Goal: Transaction & Acquisition: Purchase product/service

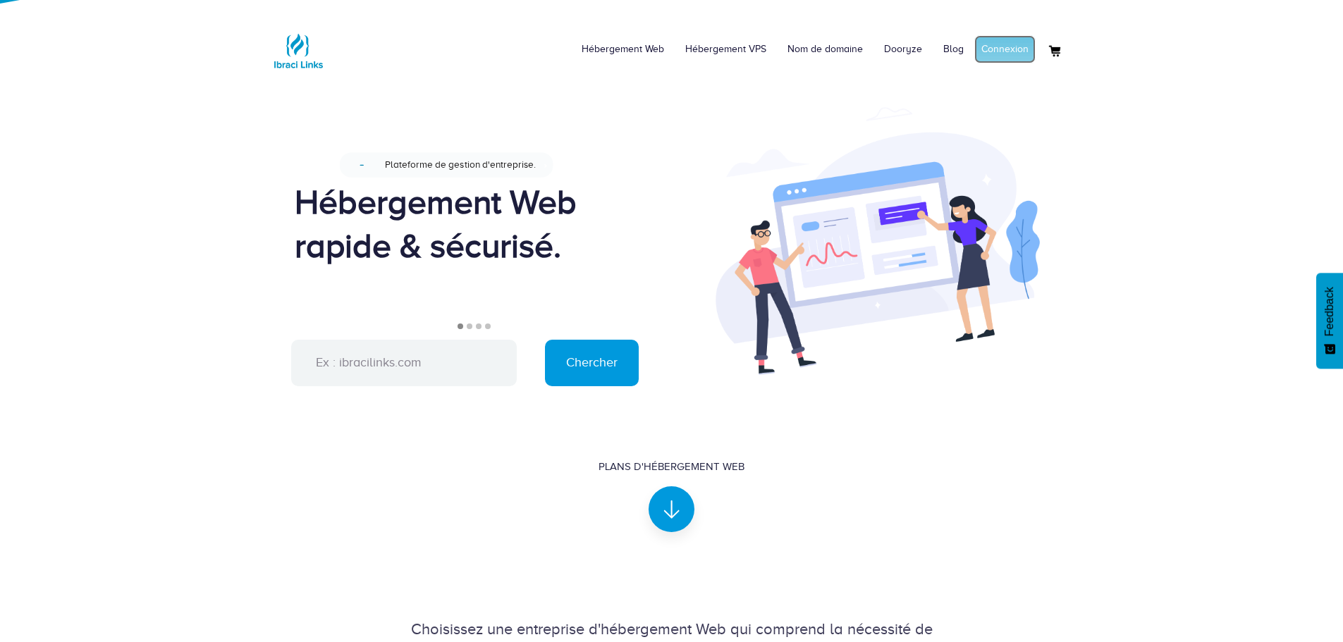
click at [1007, 62] on link "Connexion" at bounding box center [1004, 49] width 61 height 28
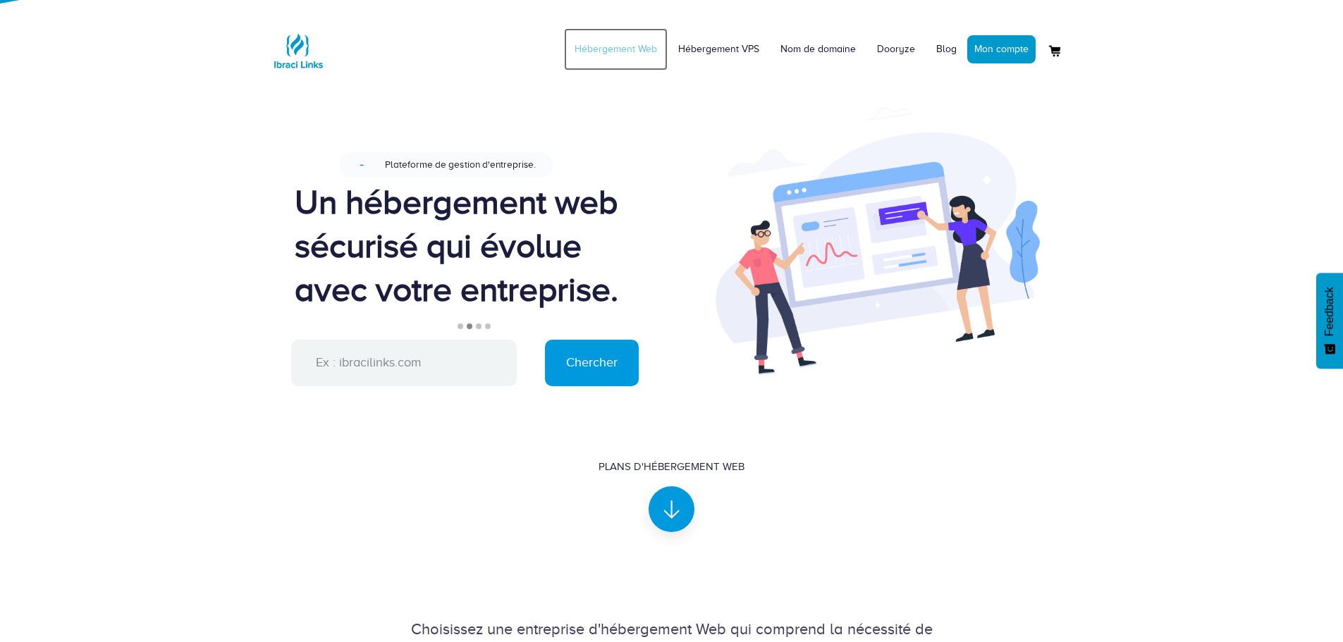
click at [619, 44] on link "Hébergement Web" at bounding box center [616, 49] width 104 height 42
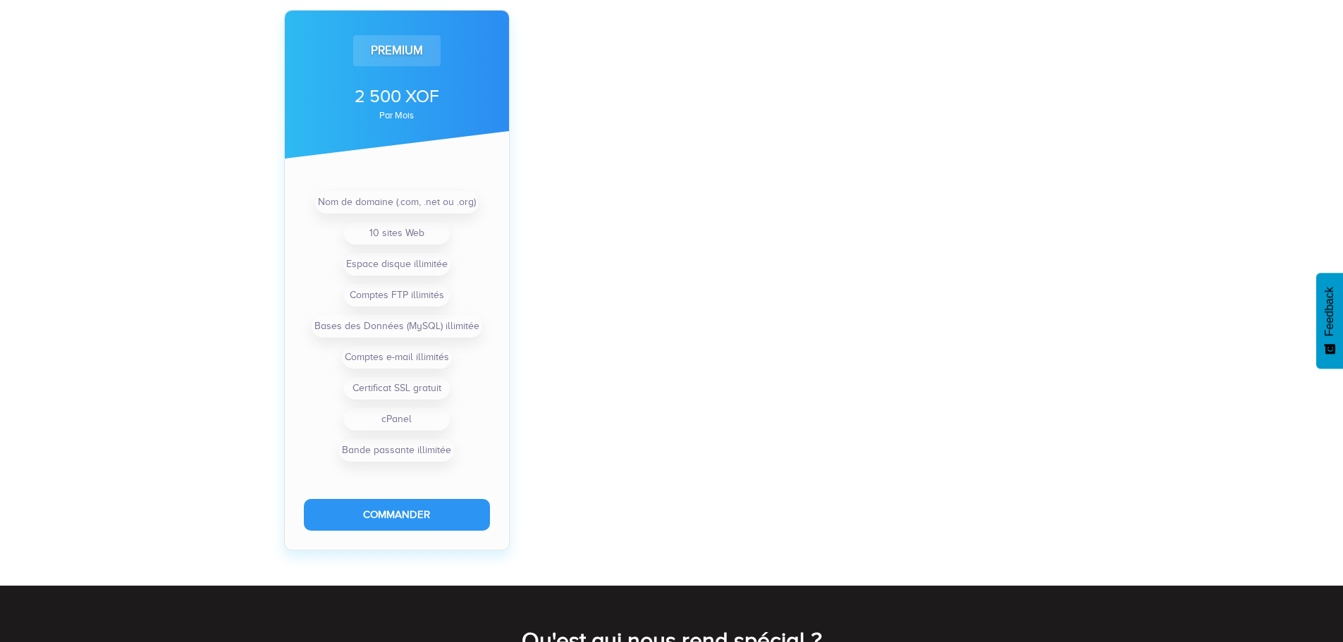
scroll to position [1075, 0]
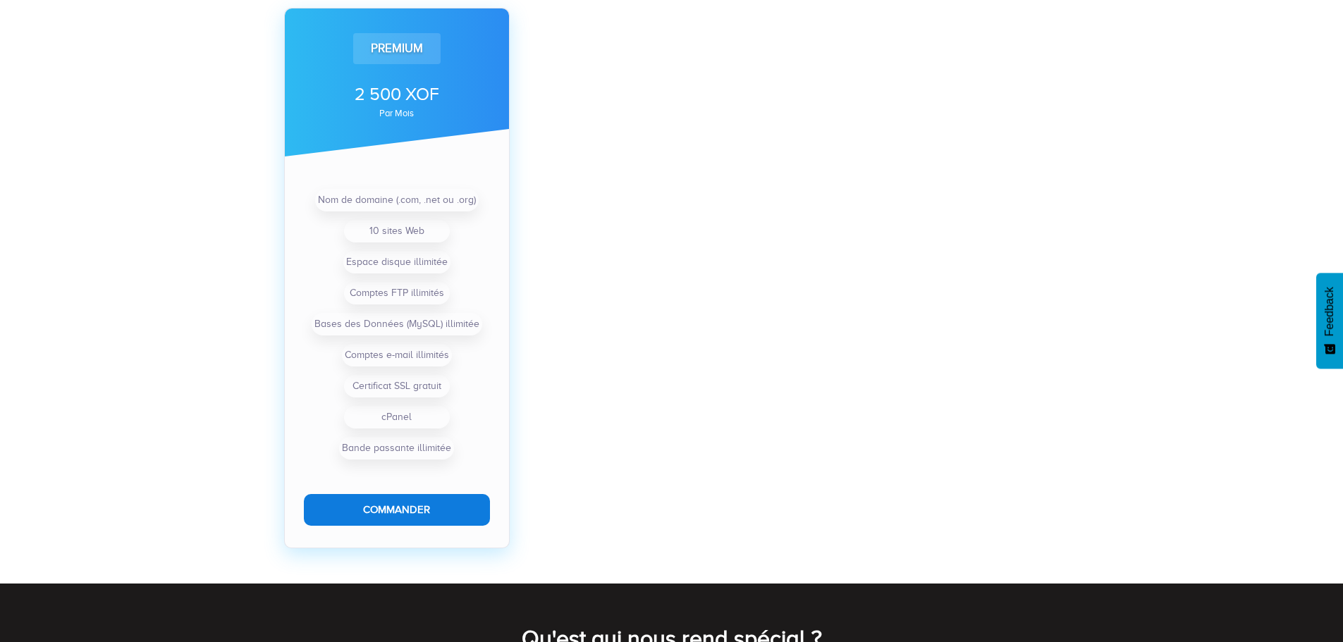
click at [419, 510] on button "Commander" at bounding box center [397, 510] width 186 height 32
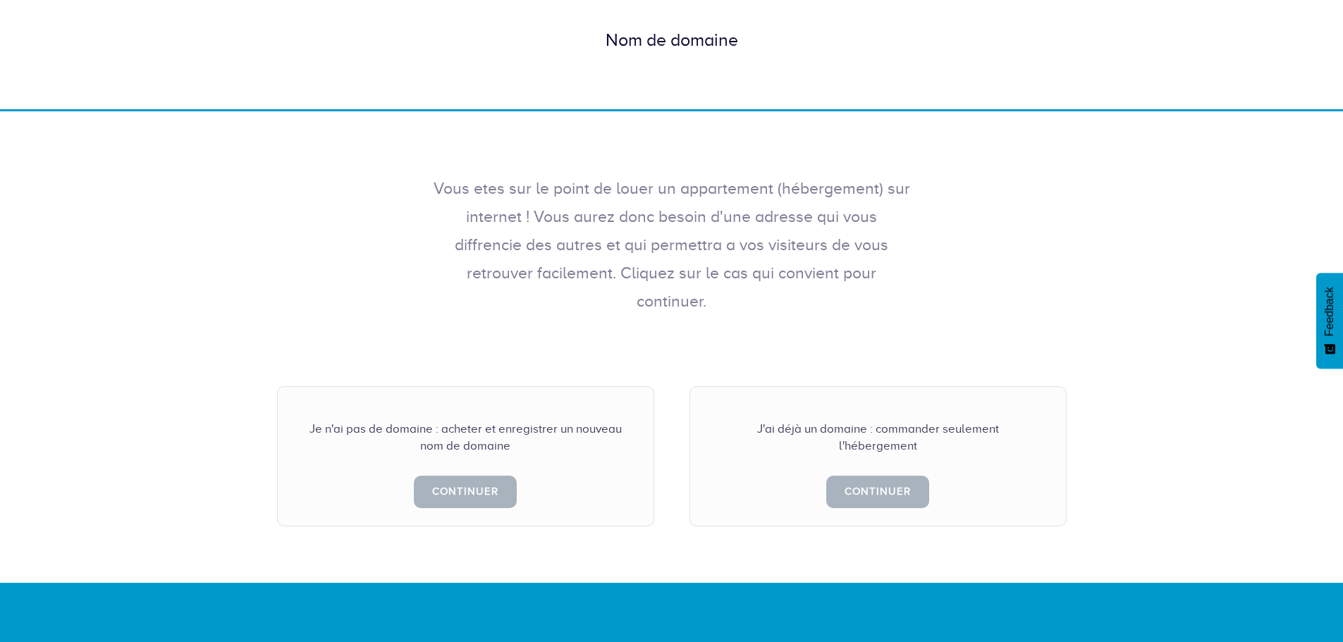
scroll to position [133, 0]
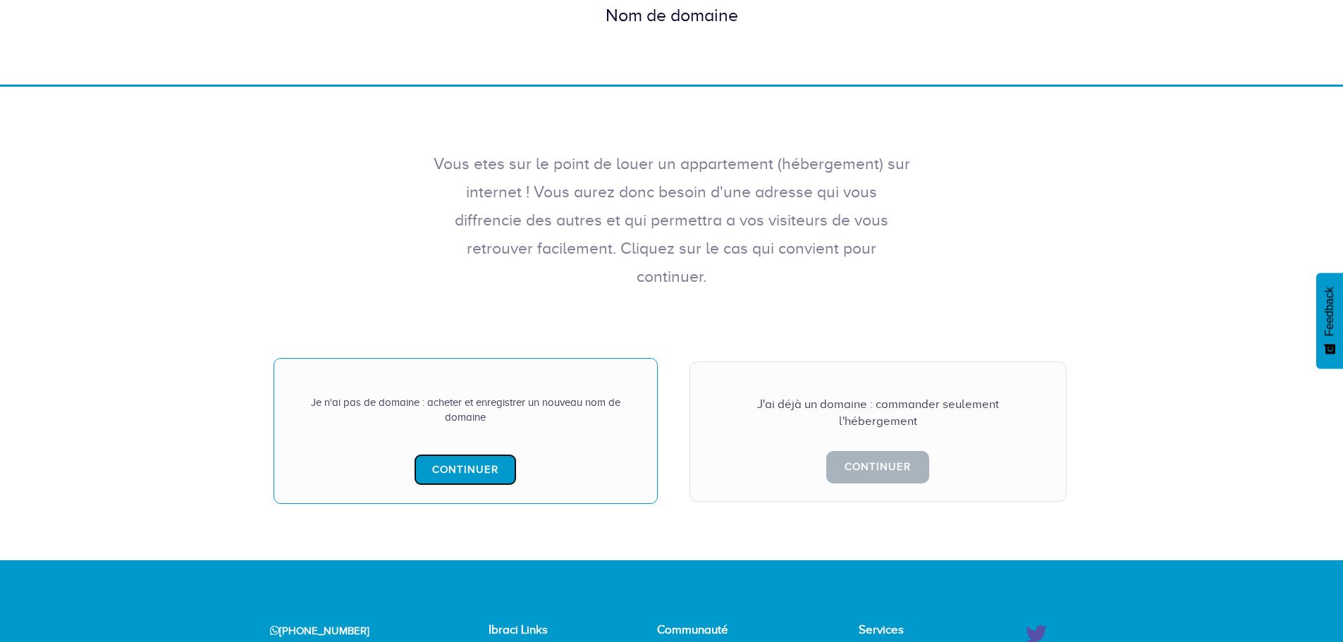
click at [472, 454] on link "Continuer" at bounding box center [465, 470] width 103 height 32
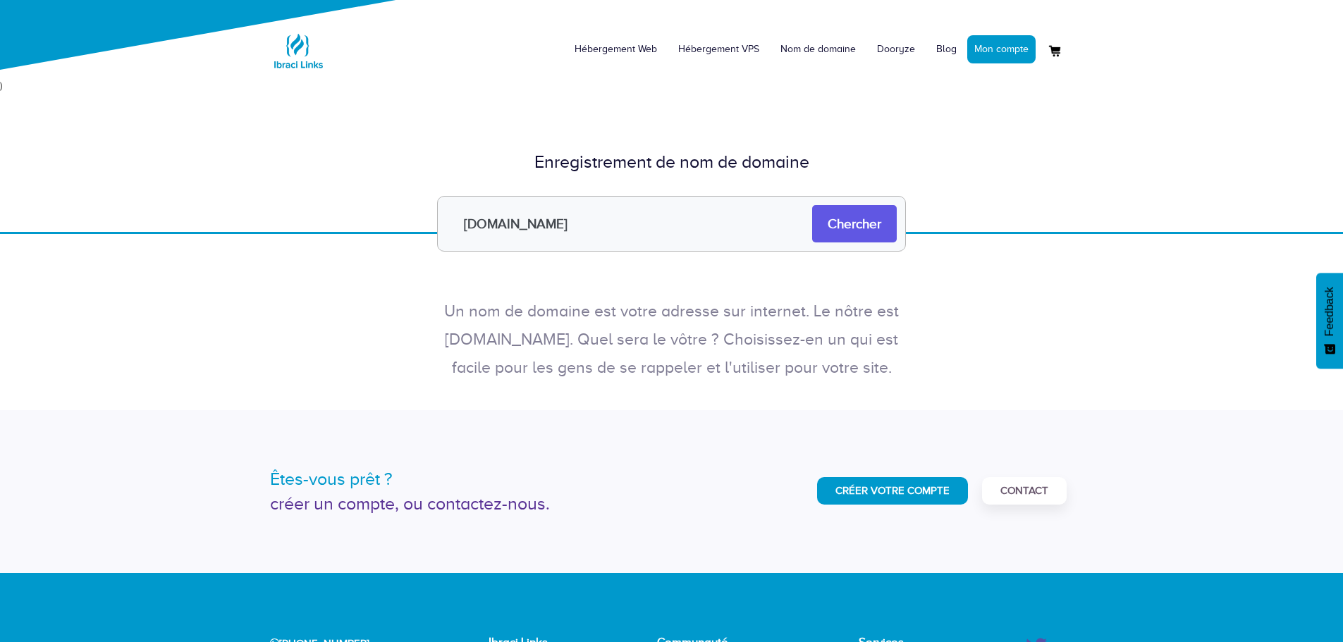
type input "alphaserein.com"
click at [844, 221] on input "Chercher" at bounding box center [854, 223] width 85 height 37
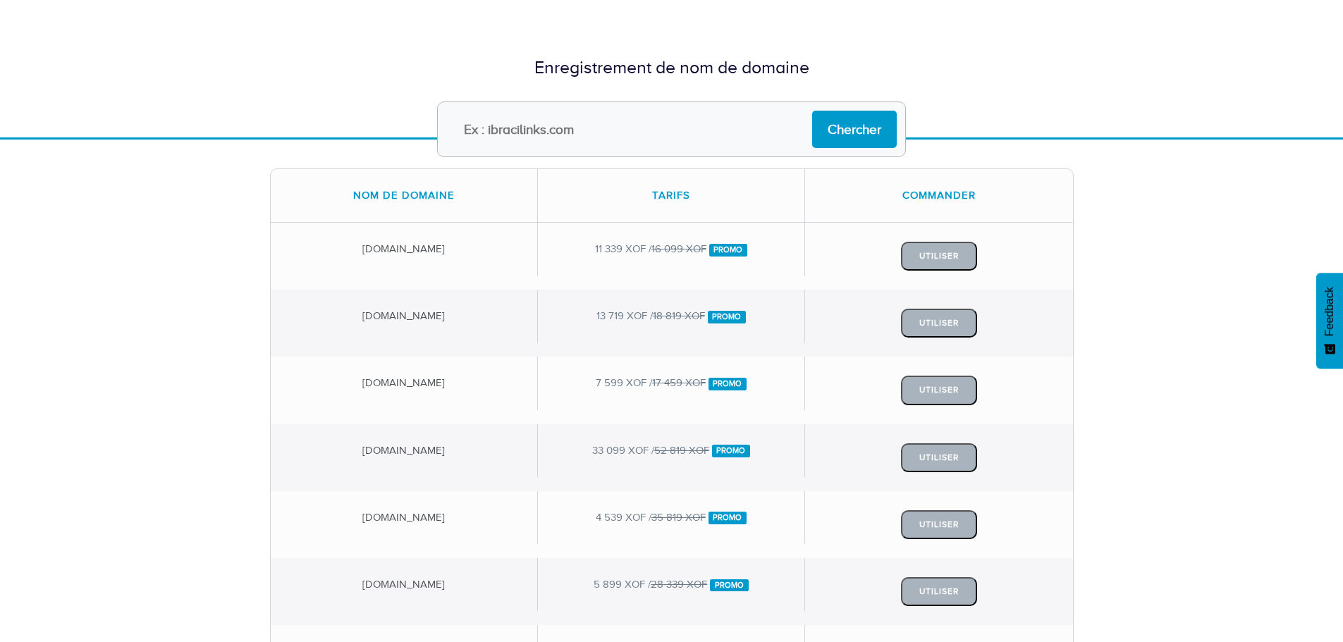
scroll to position [83, 0]
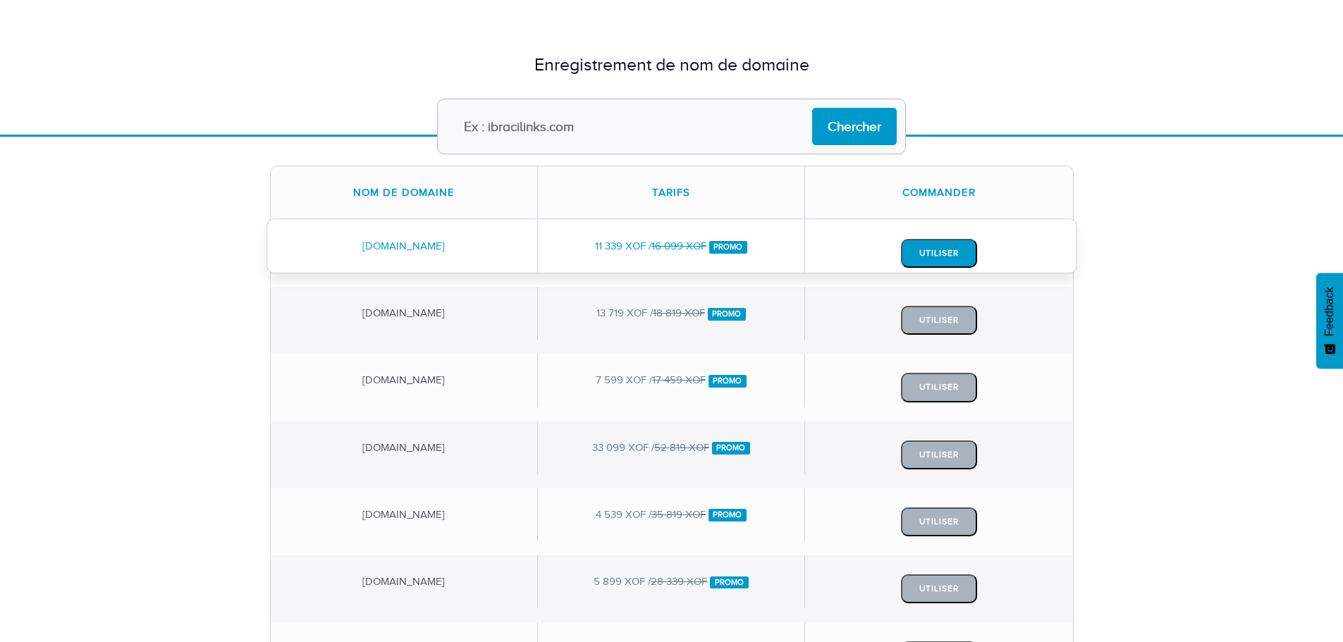
click at [925, 252] on button "Utiliser" at bounding box center [939, 253] width 76 height 29
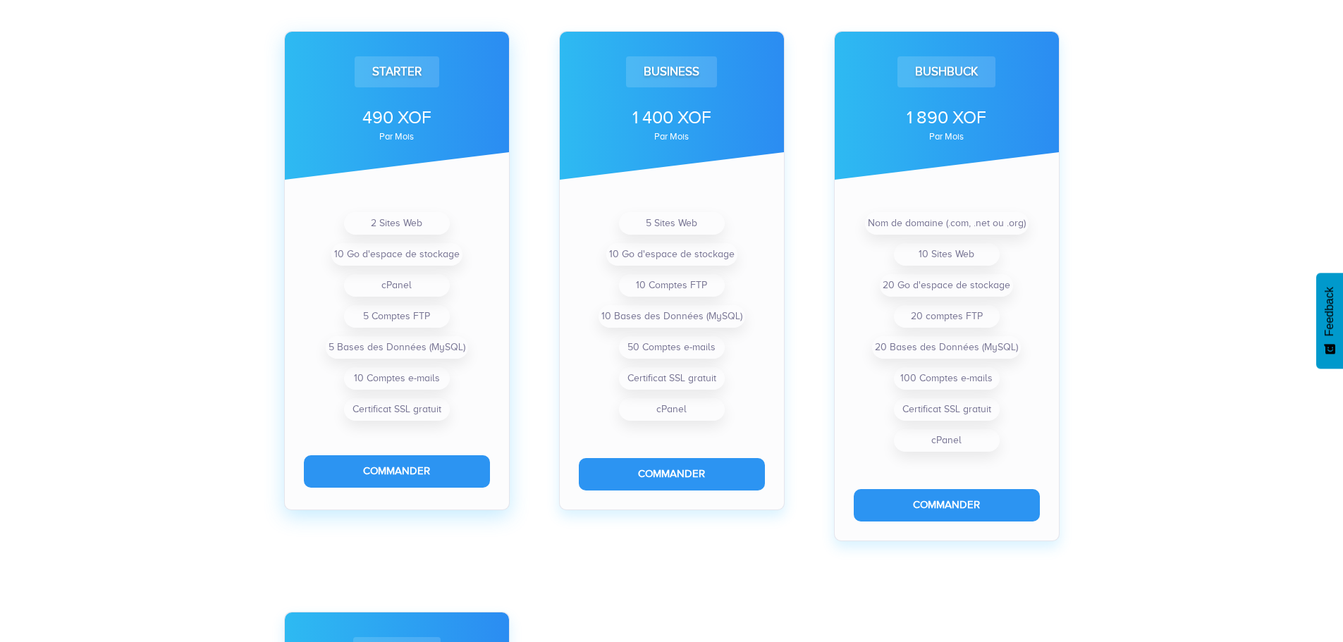
scroll to position [474, 0]
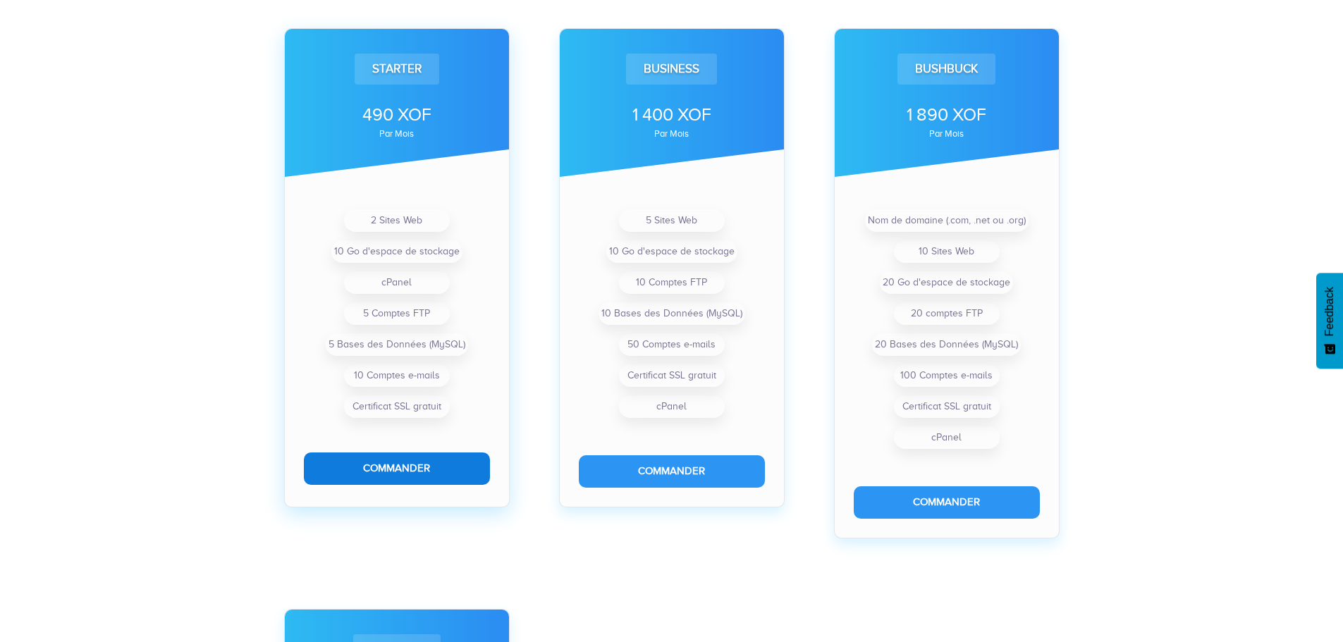
click at [429, 467] on button "Commander" at bounding box center [397, 469] width 186 height 32
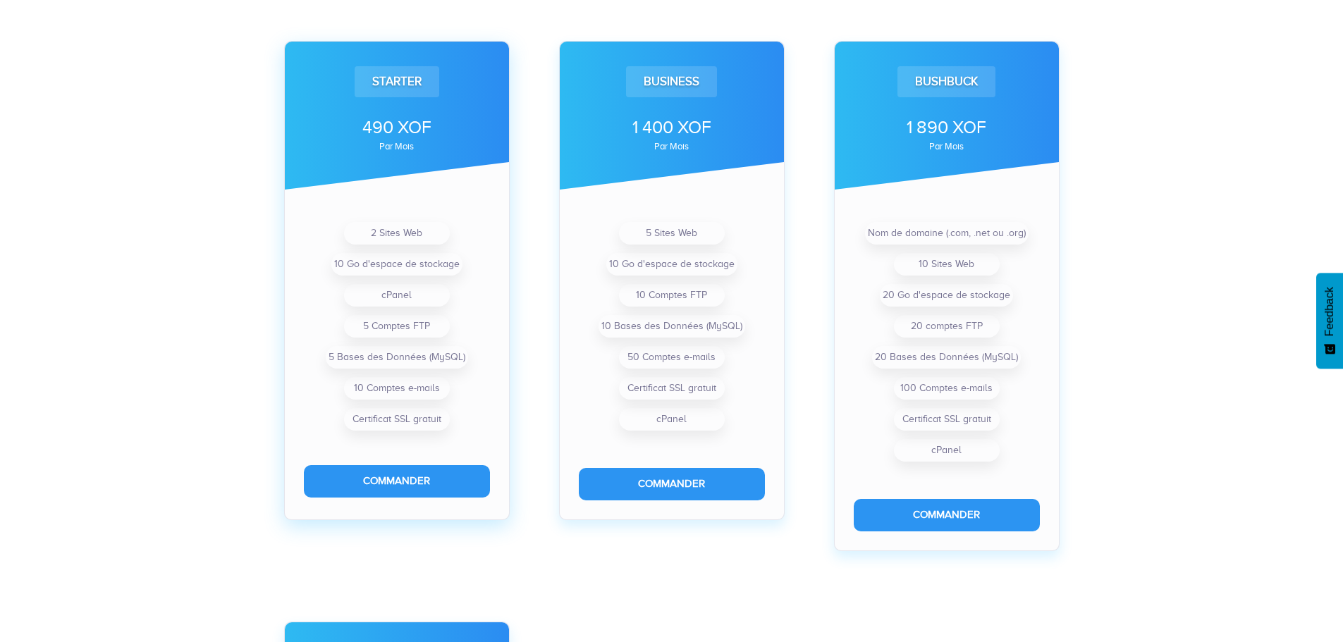
scroll to position [462, 0]
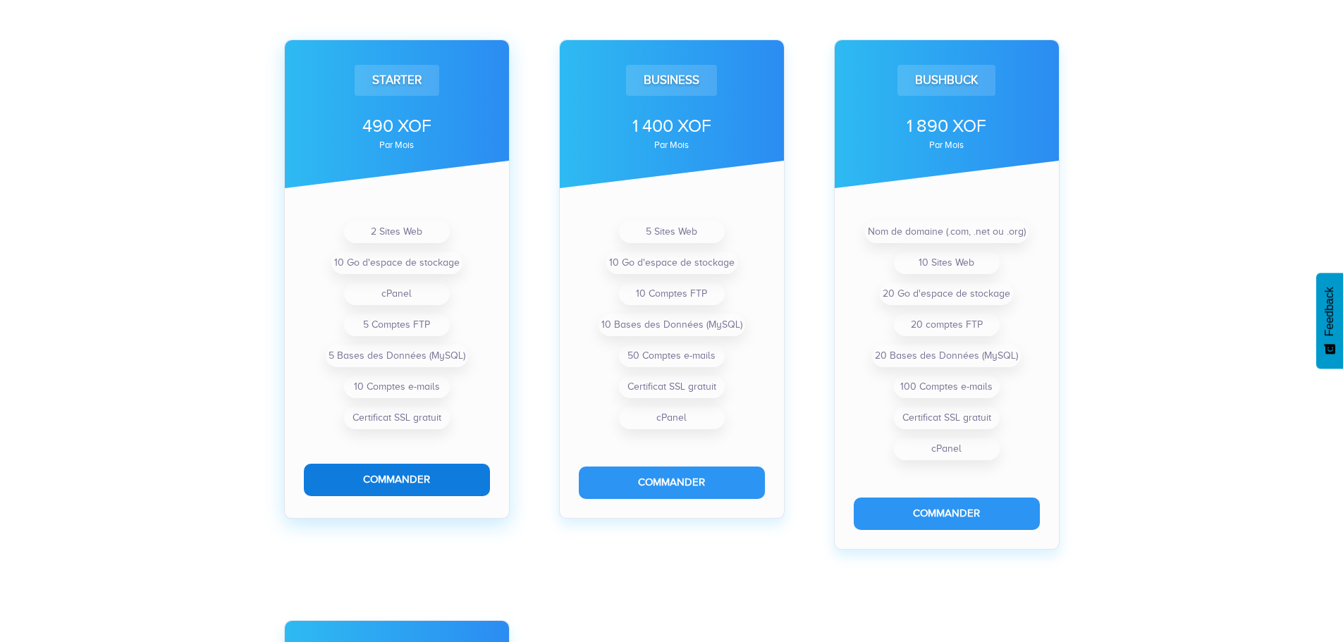
click at [397, 480] on button "Commander" at bounding box center [397, 480] width 186 height 32
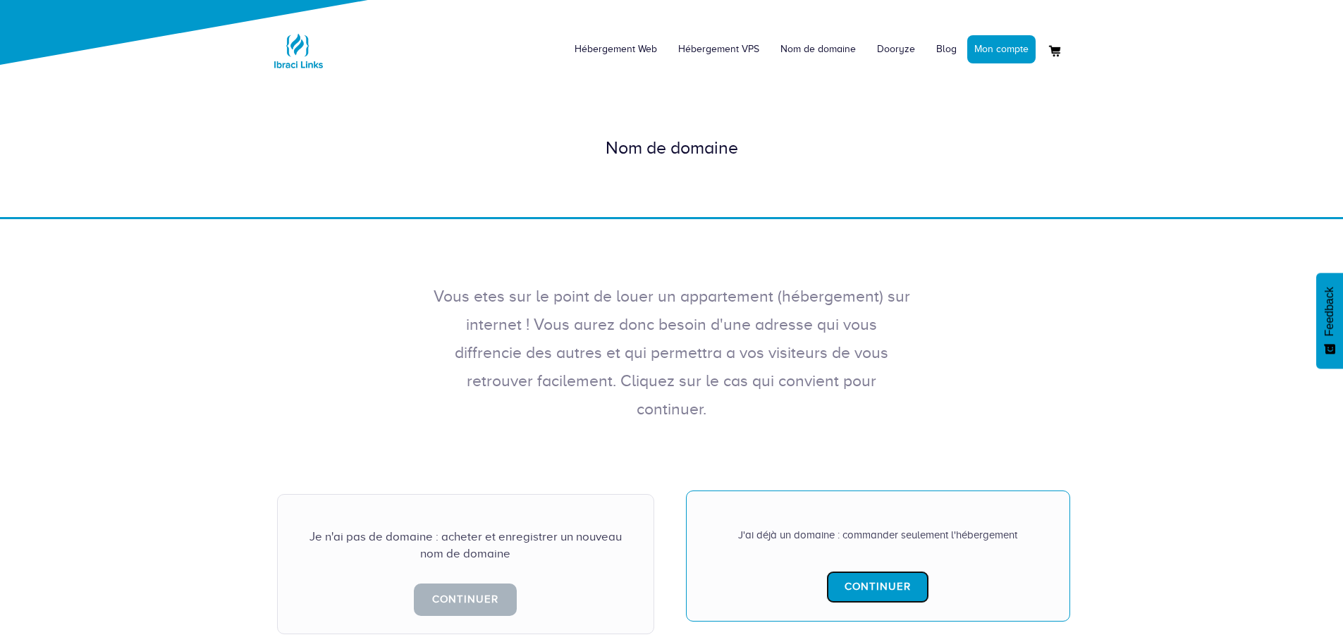
click at [897, 571] on link "Continuer" at bounding box center [877, 587] width 103 height 32
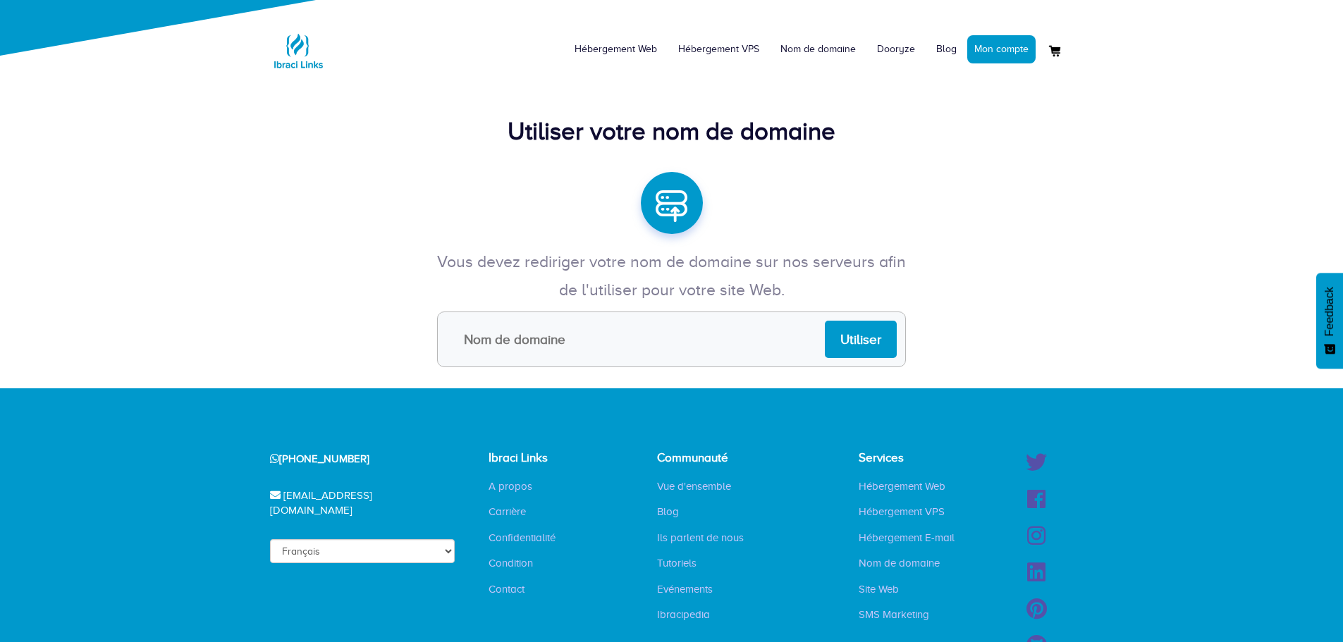
click at [662, 345] on input "text" at bounding box center [671, 340] width 469 height 56
type input "alphaserein.com"
click at [842, 344] on input "Utiliser" at bounding box center [861, 339] width 72 height 37
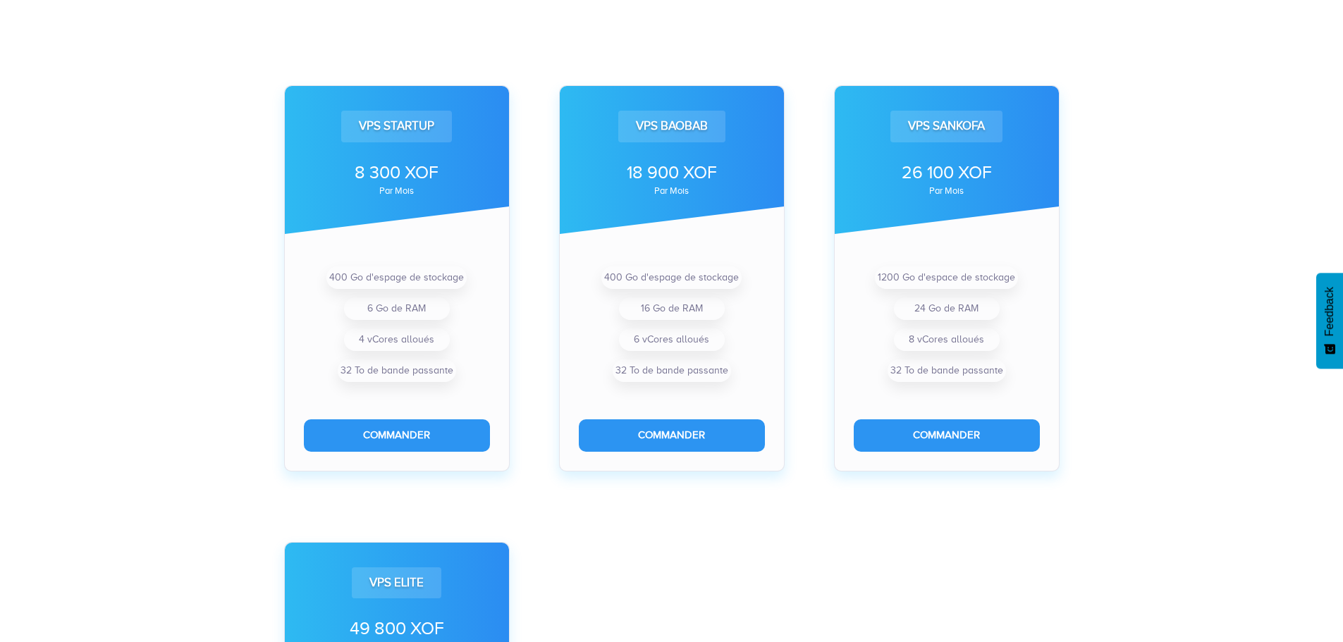
scroll to position [421, 0]
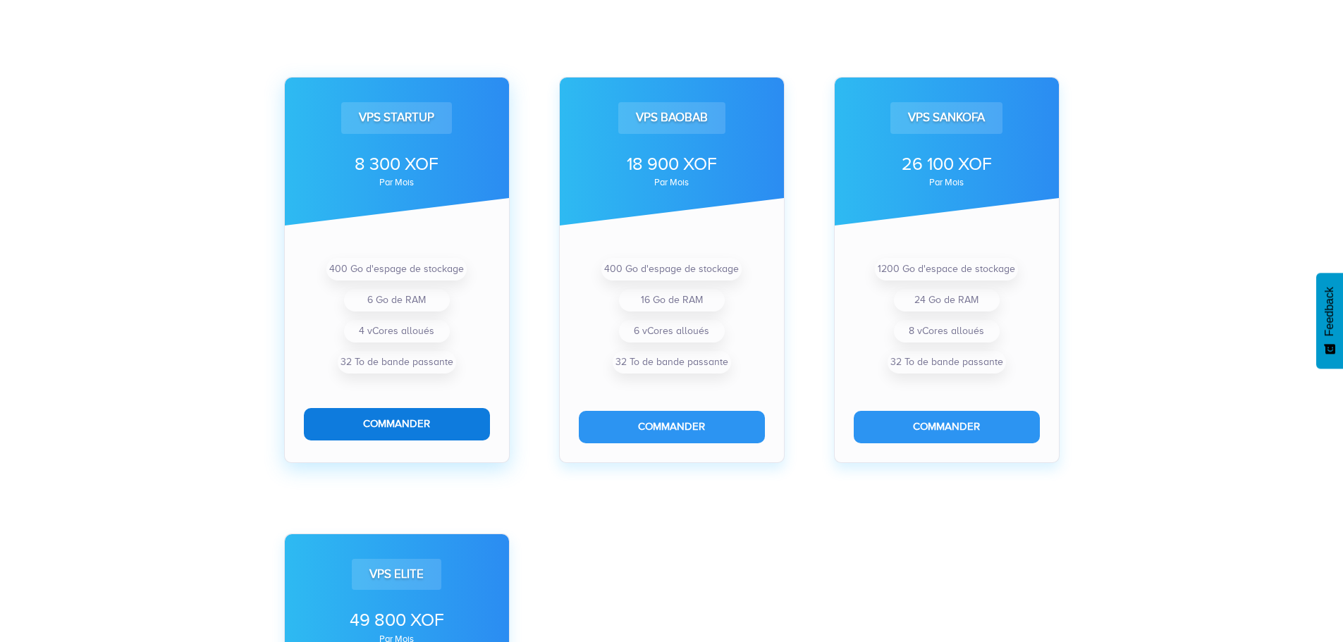
click at [409, 419] on button "Commander" at bounding box center [397, 424] width 186 height 32
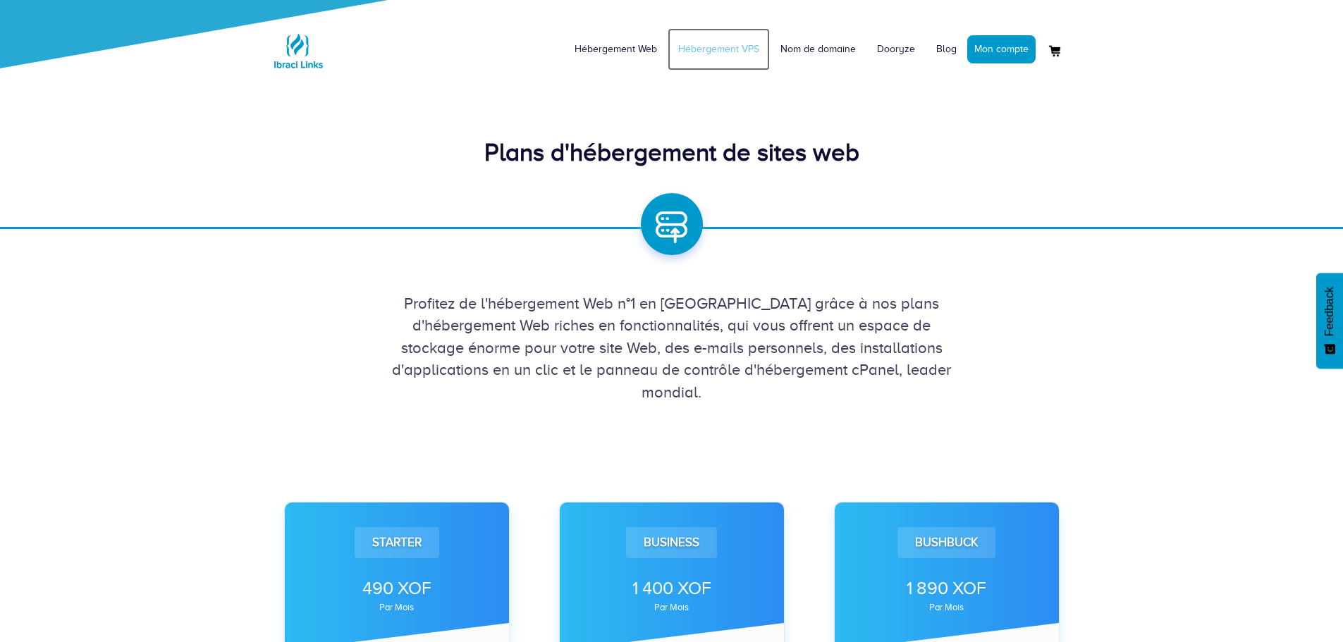
click at [727, 59] on link "Hébergement VPS" at bounding box center [718, 49] width 102 height 42
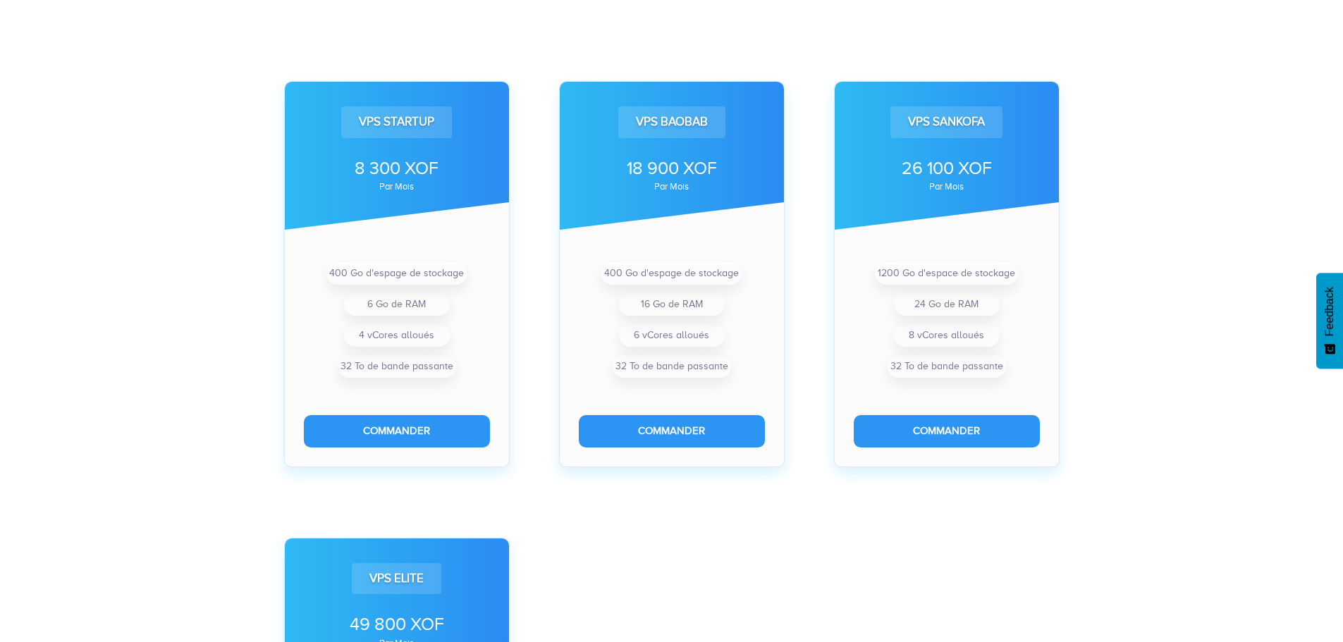
scroll to position [417, 0]
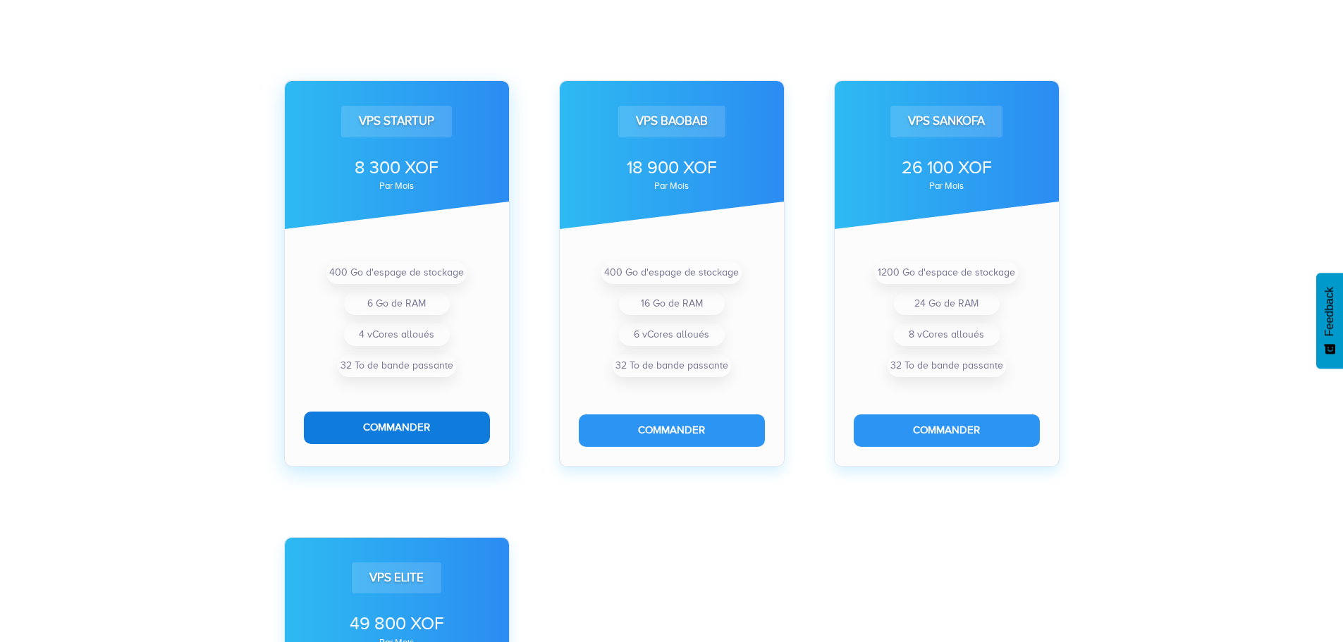
click at [423, 436] on button "Commander" at bounding box center [397, 428] width 186 height 32
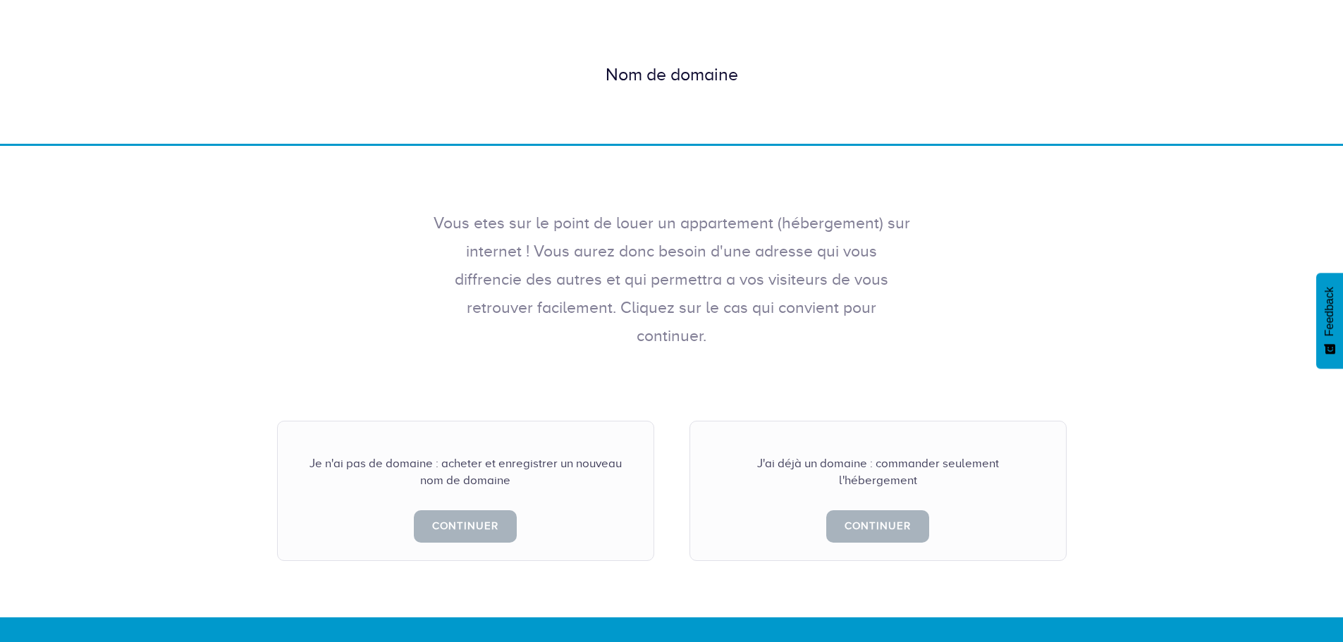
scroll to position [150, 0]
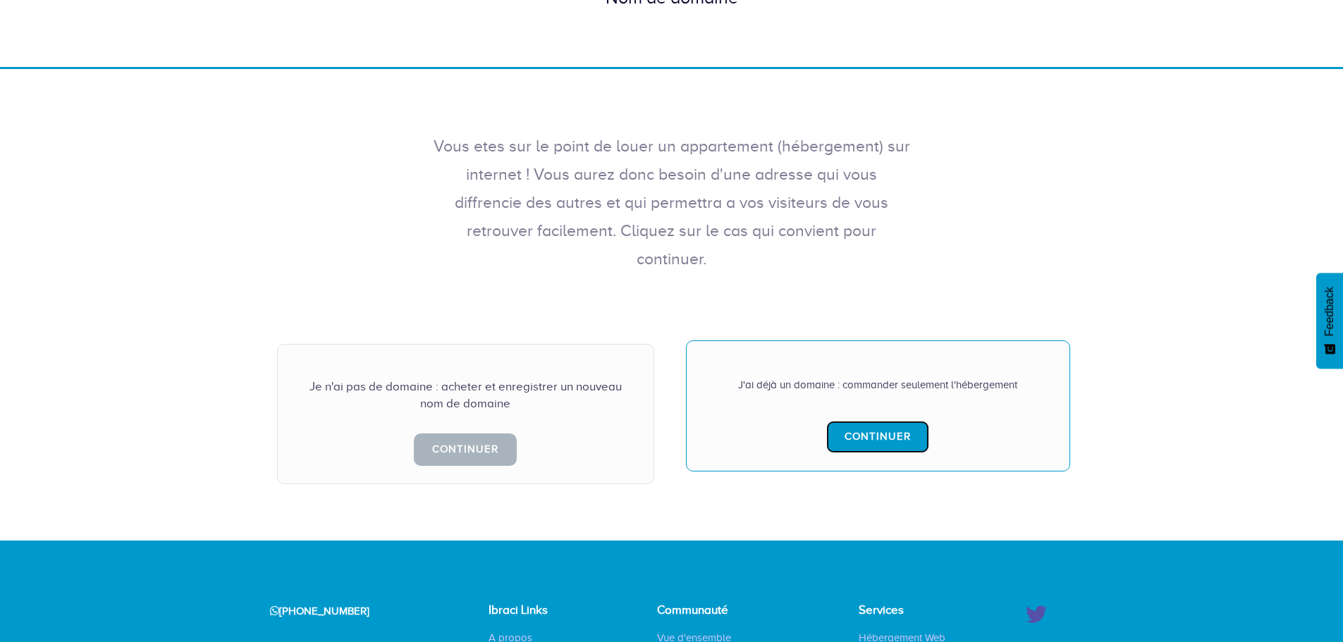
click at [871, 421] on link "Continuer" at bounding box center [877, 437] width 103 height 32
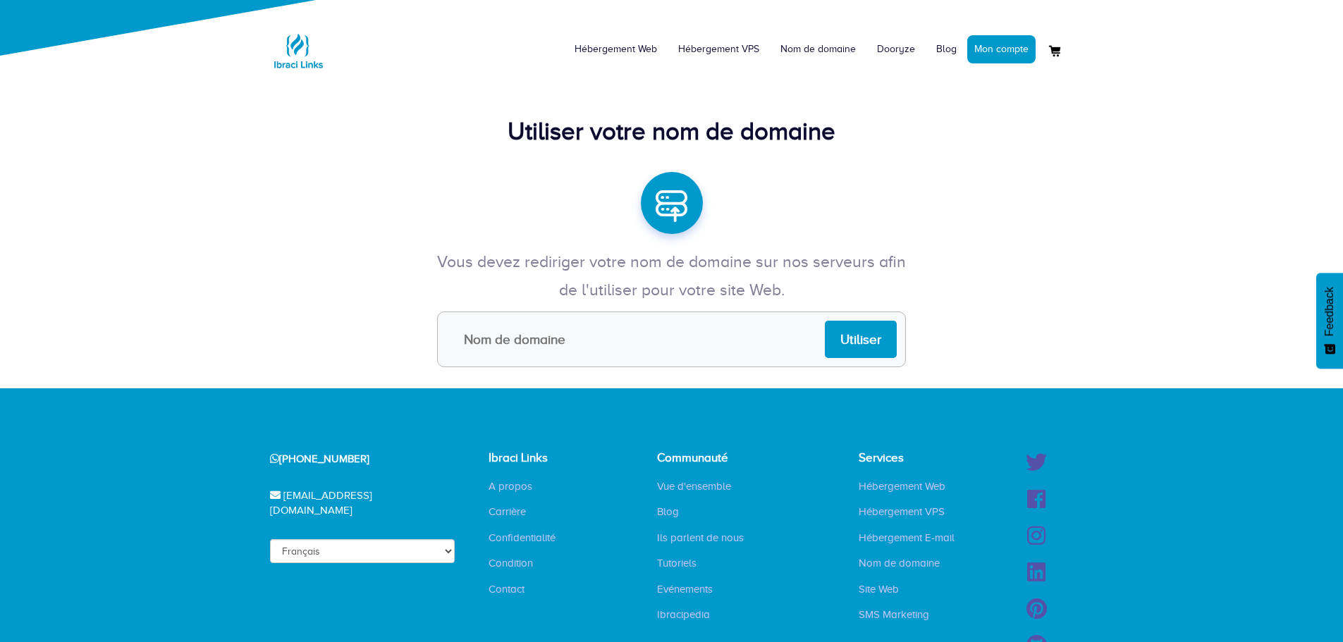
click at [599, 331] on input "text" at bounding box center [671, 340] width 469 height 56
type input "test.ci"
click at [863, 352] on input "Utiliser" at bounding box center [861, 339] width 72 height 37
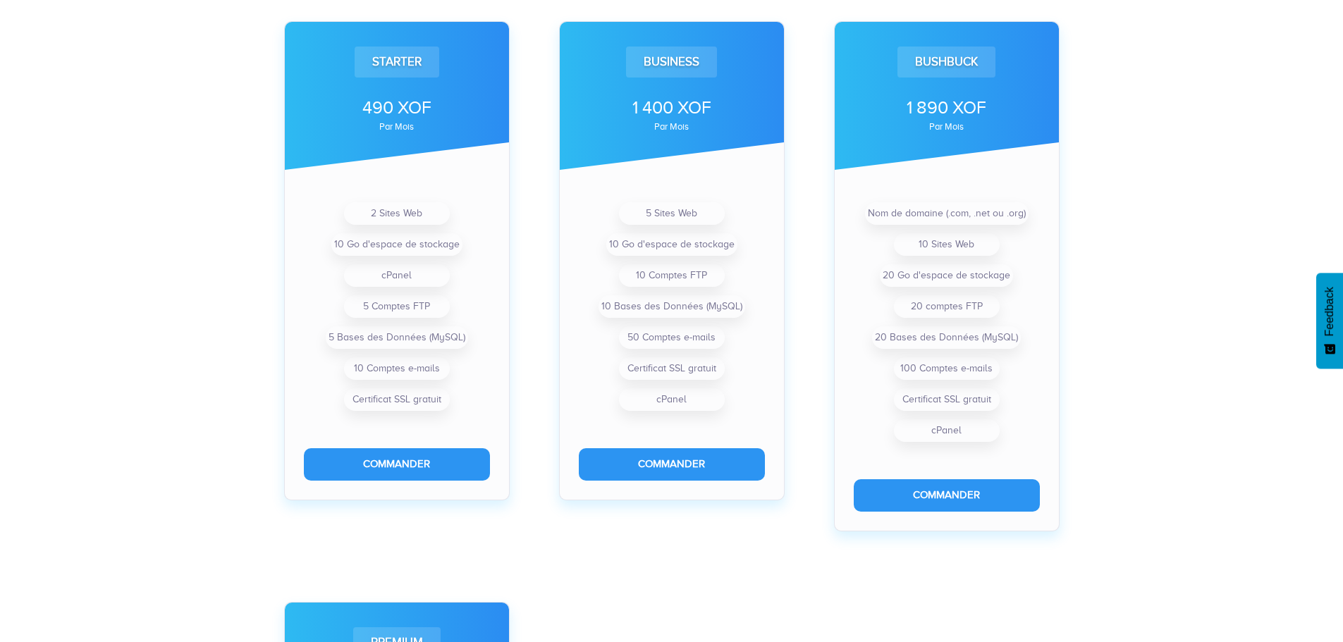
scroll to position [481, 0]
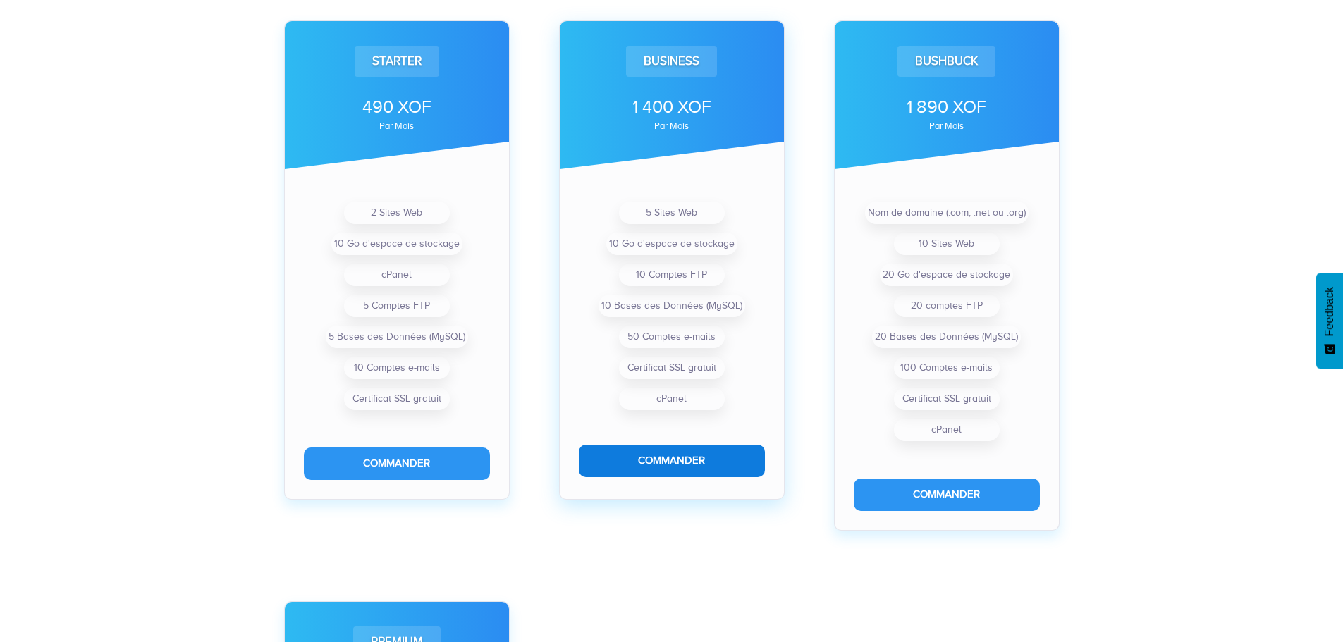
click at [666, 454] on button "Commander" at bounding box center [672, 461] width 186 height 32
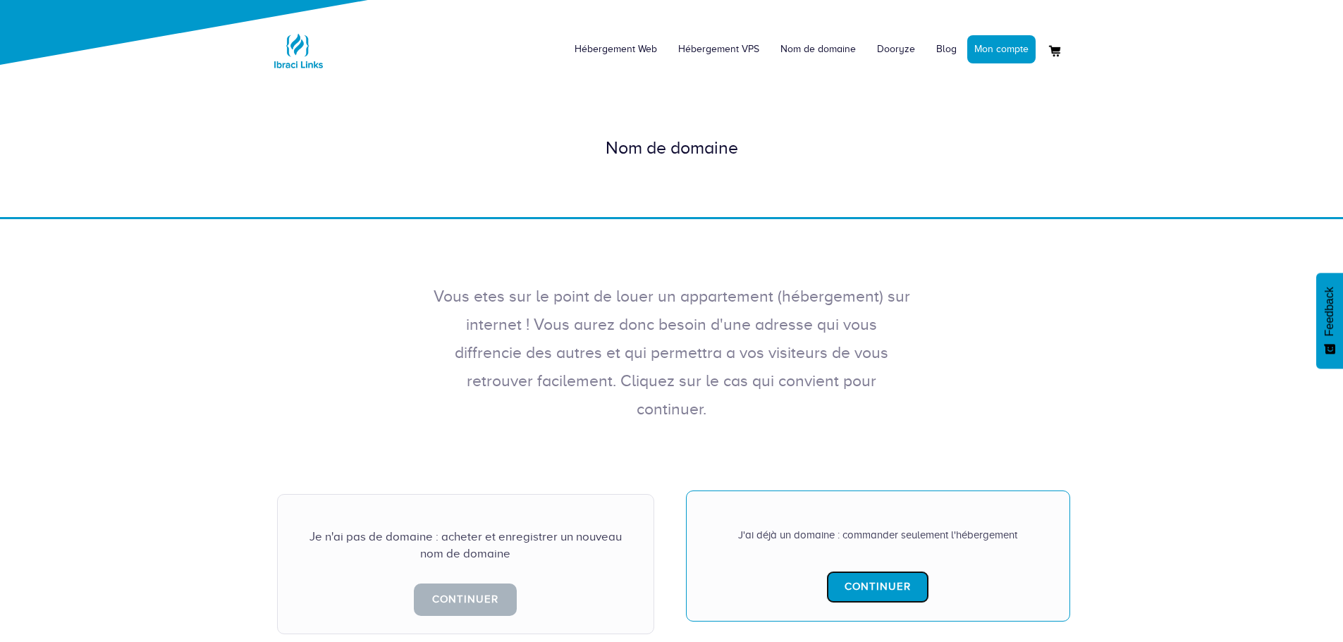
click at [856, 571] on link "Continuer" at bounding box center [877, 587] width 103 height 32
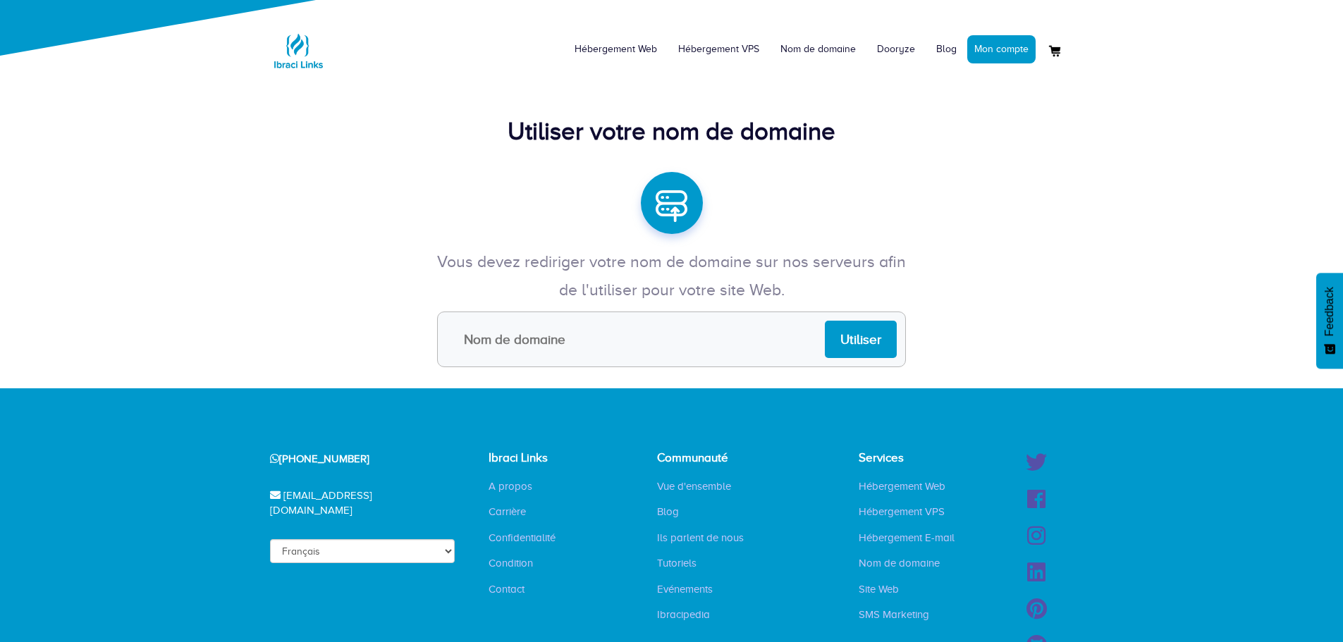
click at [670, 333] on input "text" at bounding box center [671, 340] width 469 height 56
type input "test.com"
click at [861, 344] on input "Utiliser" at bounding box center [861, 339] width 72 height 37
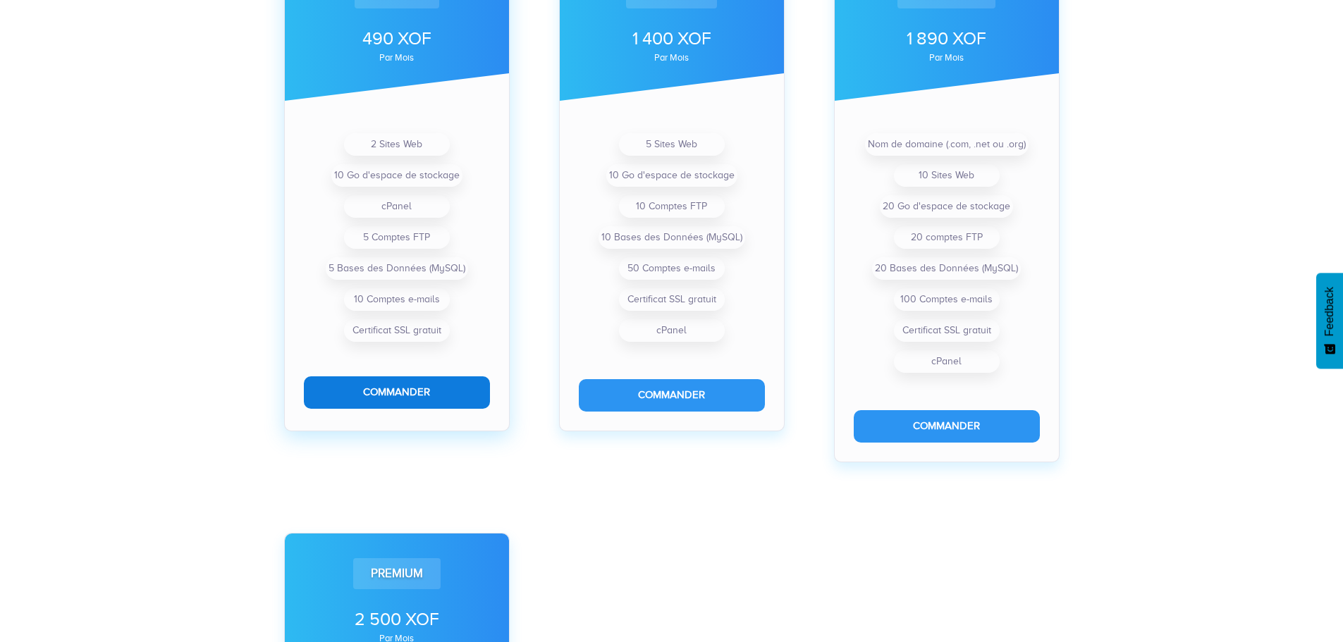
scroll to position [550, 0]
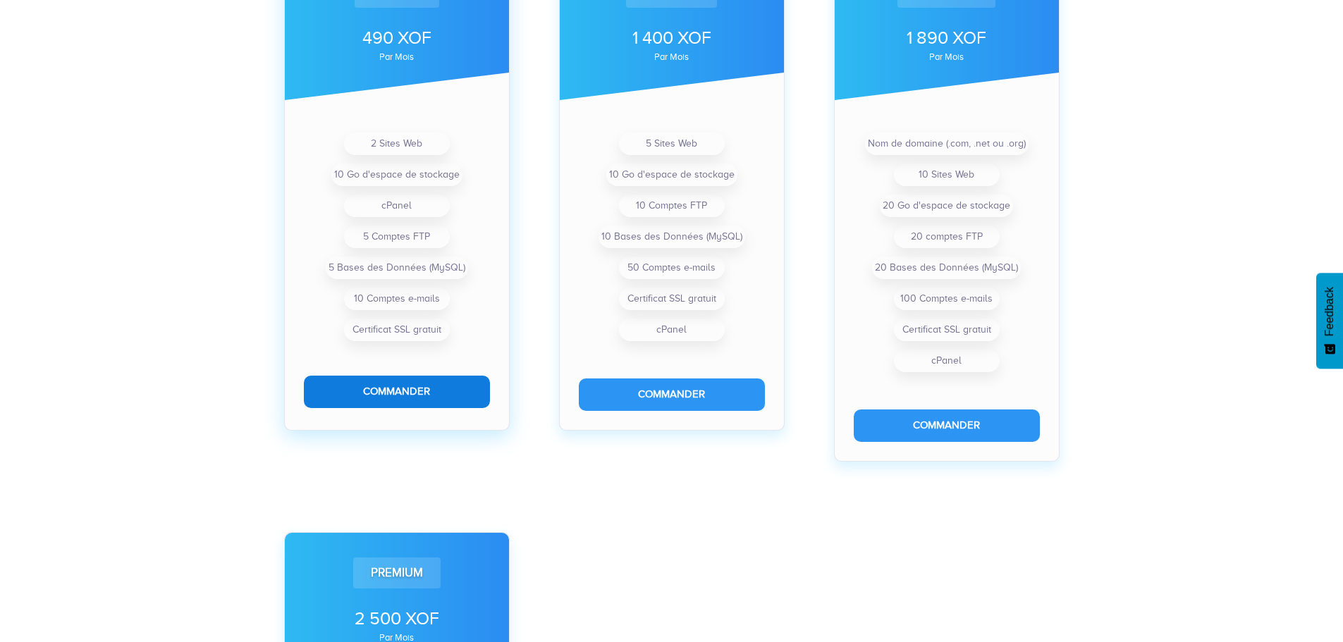
click at [400, 389] on button "Commander" at bounding box center [397, 392] width 186 height 32
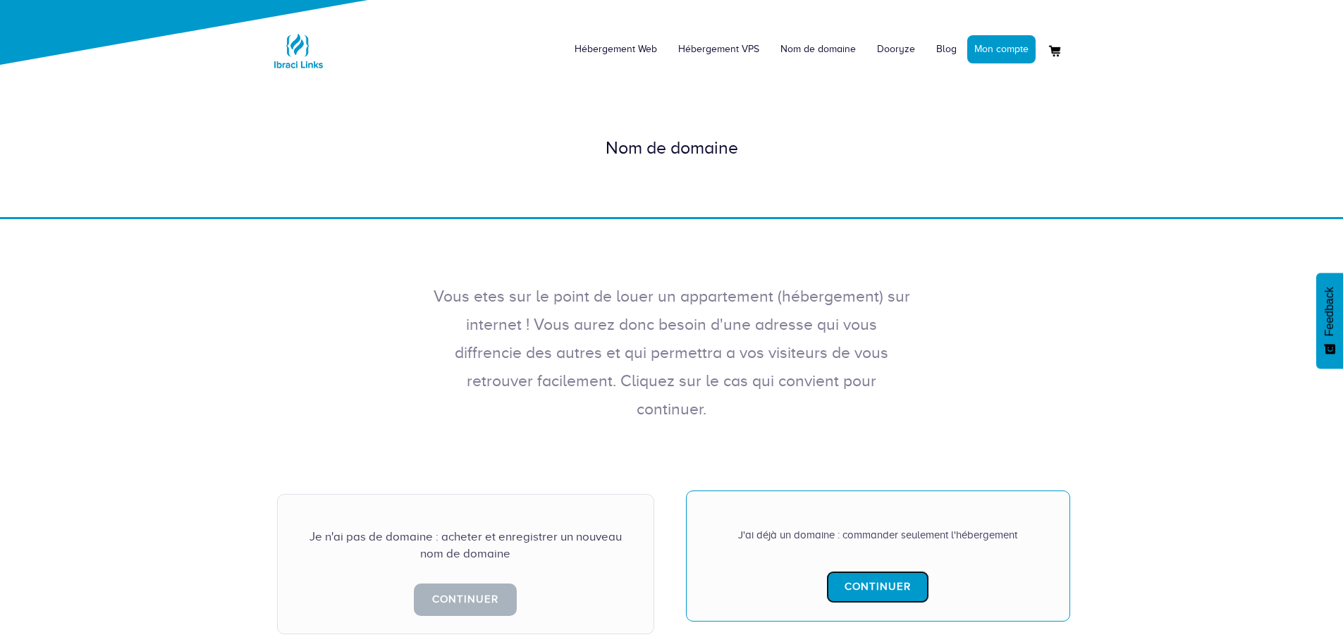
click at [848, 571] on link "Continuer" at bounding box center [877, 587] width 103 height 32
